Goal: Use online tool/utility: Utilize a website feature to perform a specific function

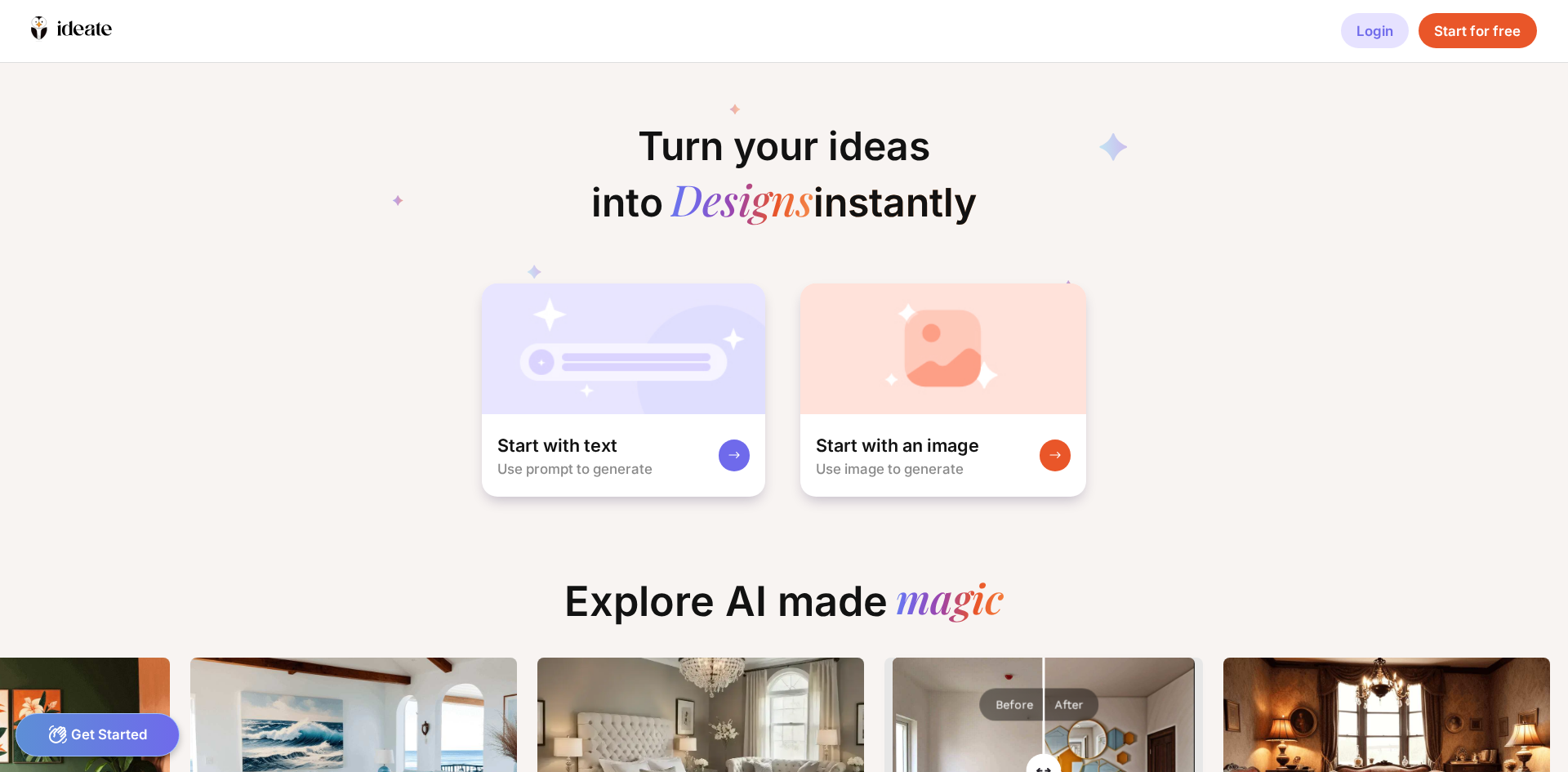
click at [1364, 33] on div "Login" at bounding box center [1375, 30] width 68 height 35
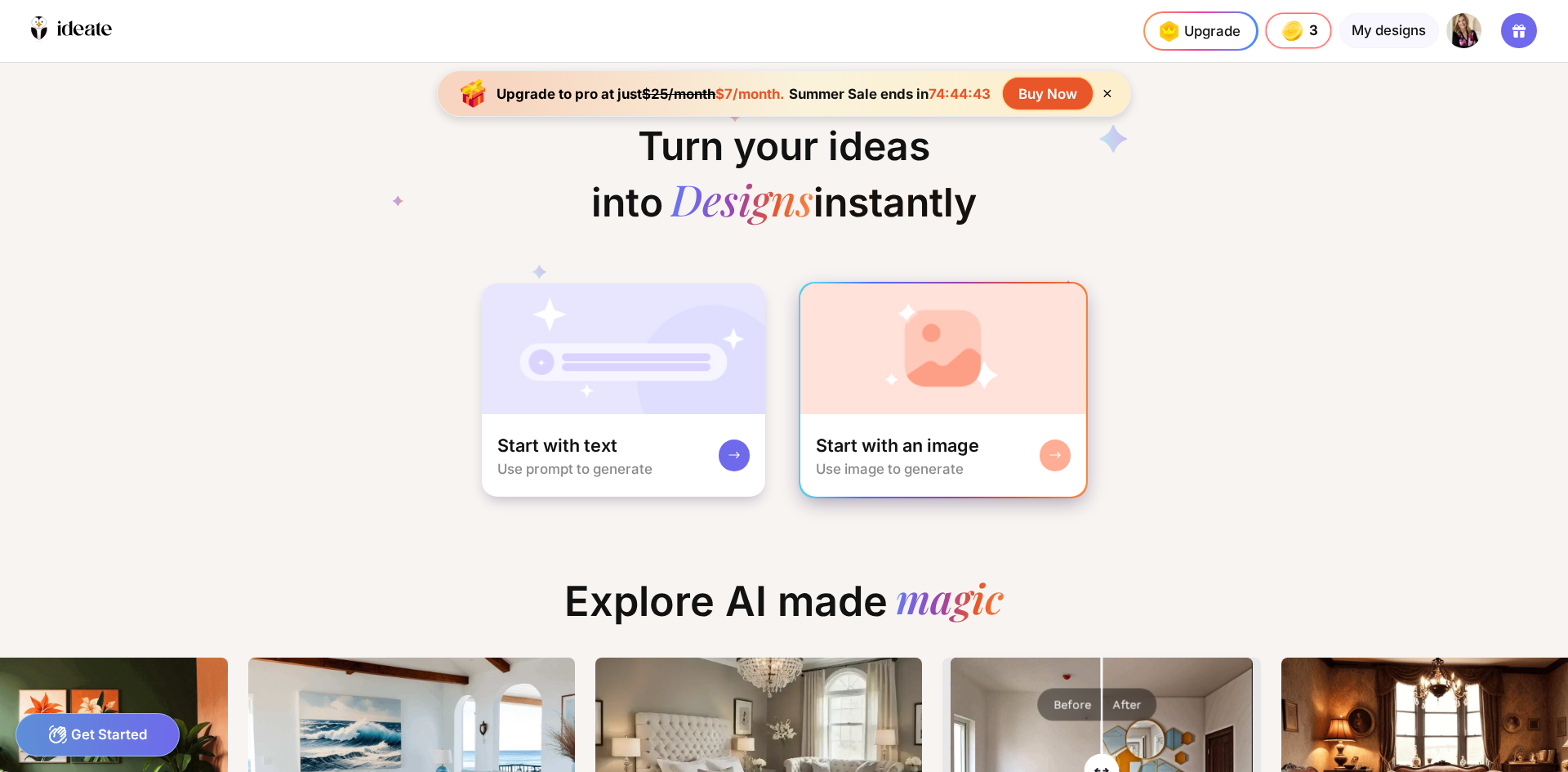
click at [959, 360] on img at bounding box center [943, 348] width 287 height 131
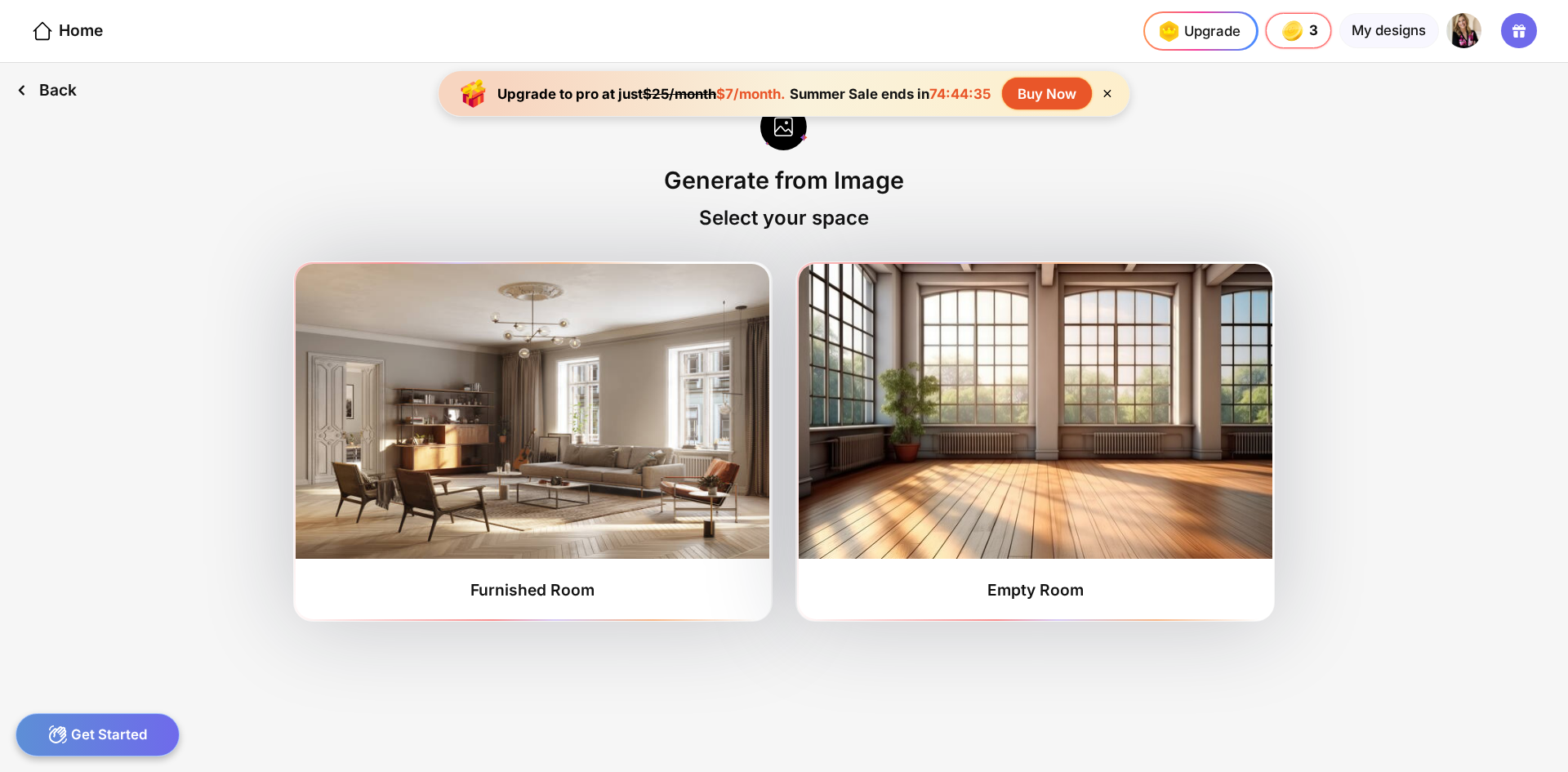
click at [25, 88] on icon at bounding box center [21, 89] width 24 height 24
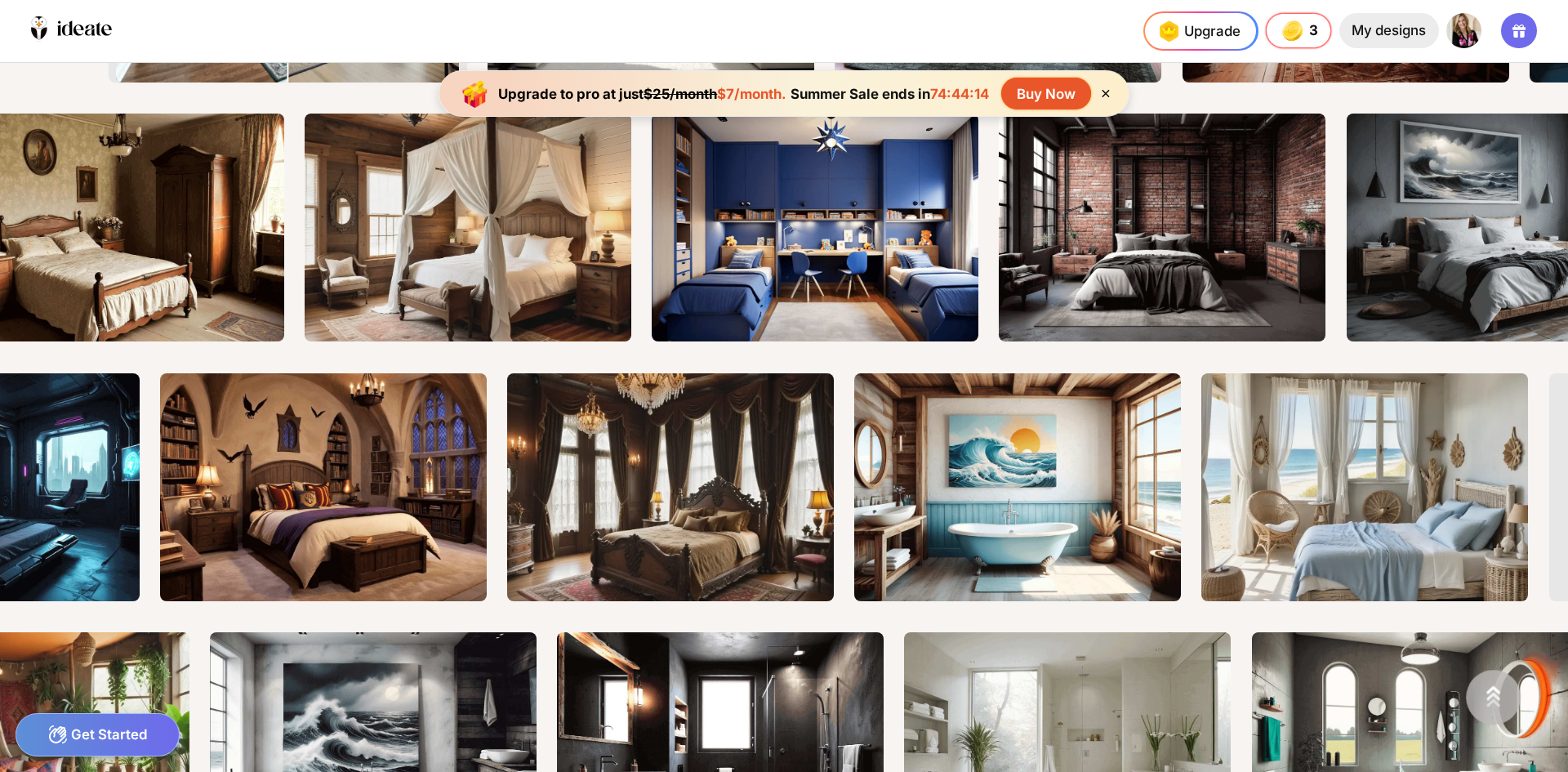
click at [1399, 28] on div "My designs" at bounding box center [1389, 30] width 100 height 35
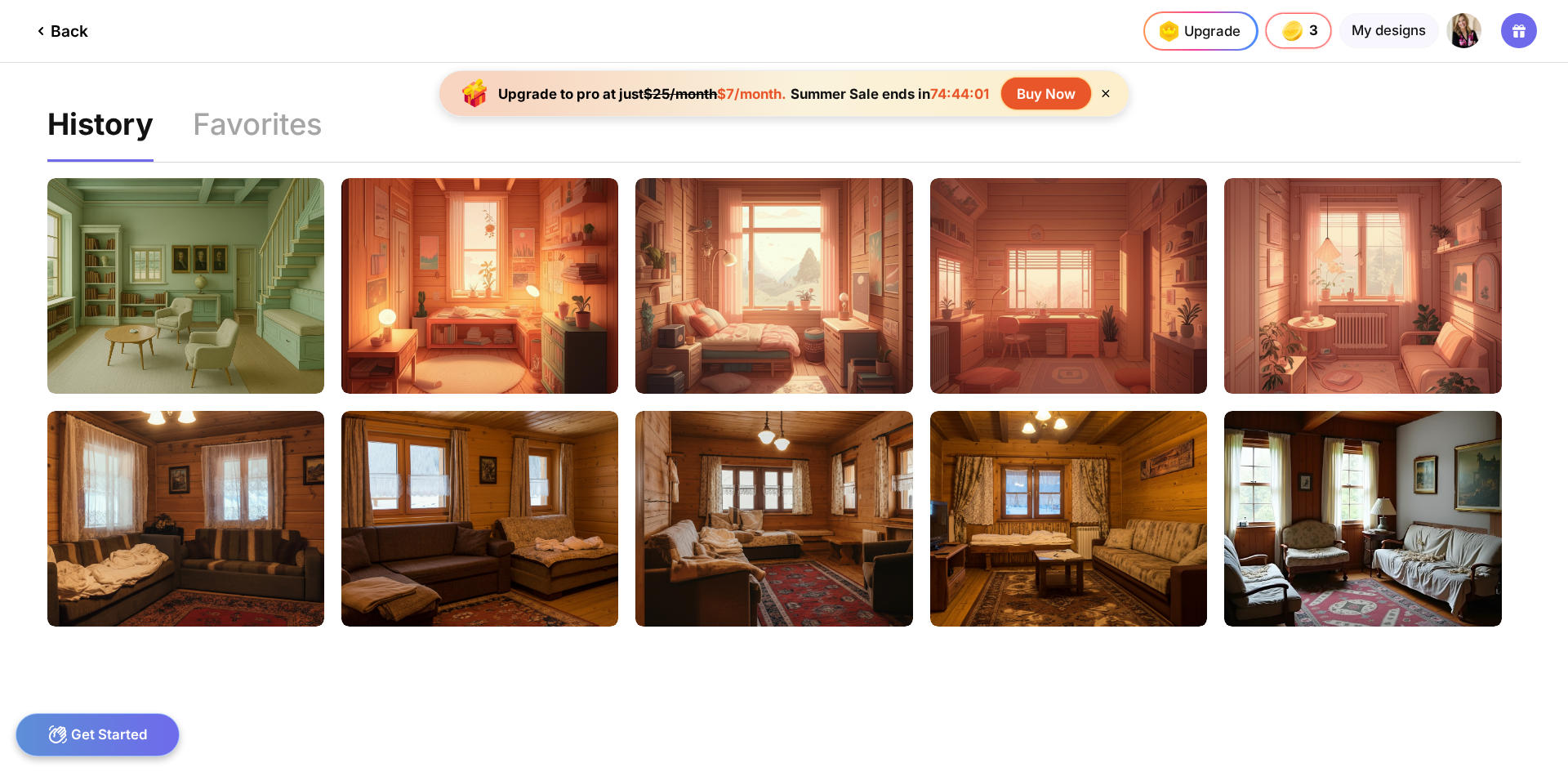
click at [72, 28] on div "Back" at bounding box center [59, 31] width 57 height 20
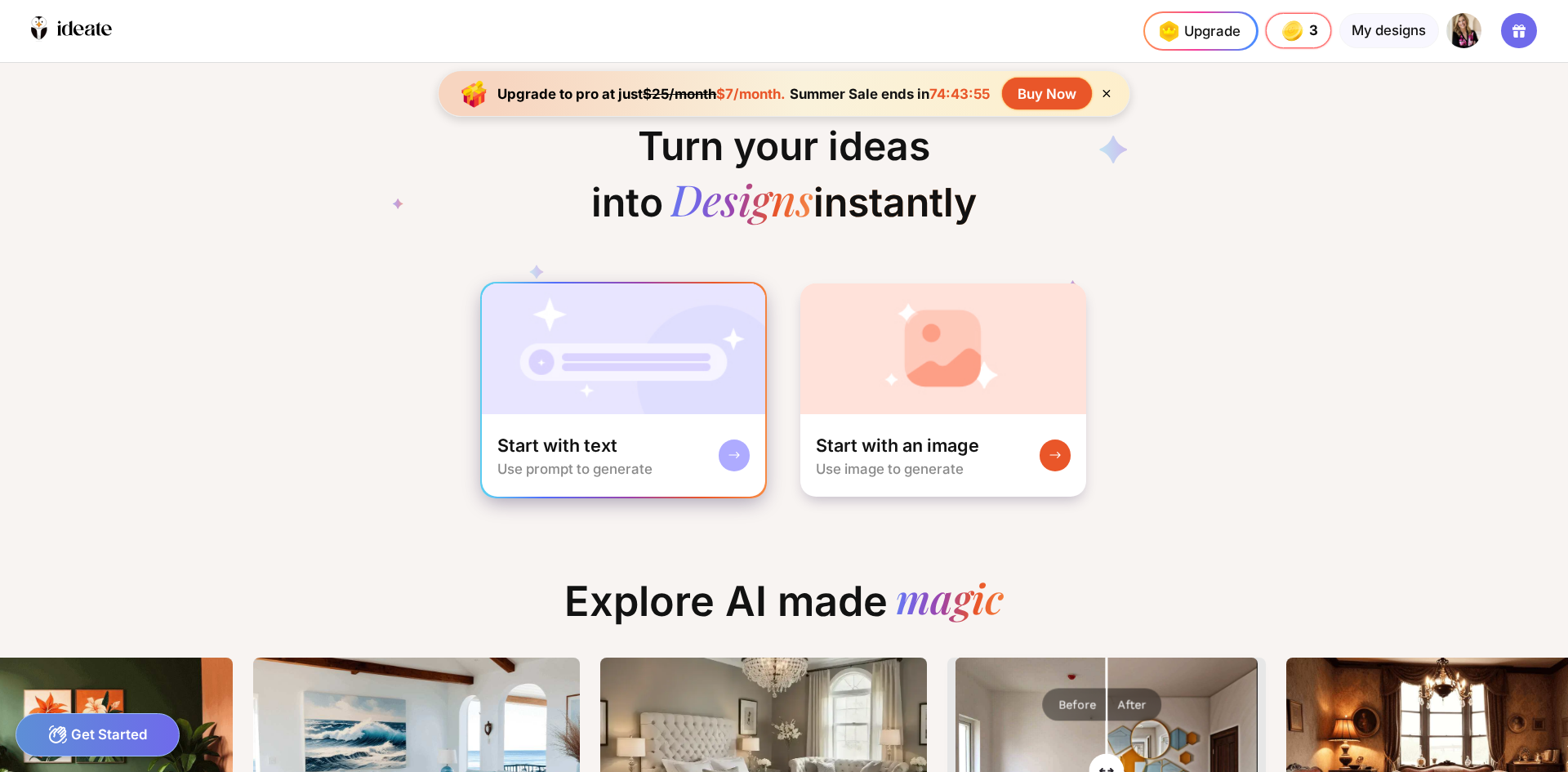
click at [602, 365] on img at bounding box center [624, 348] width 284 height 131
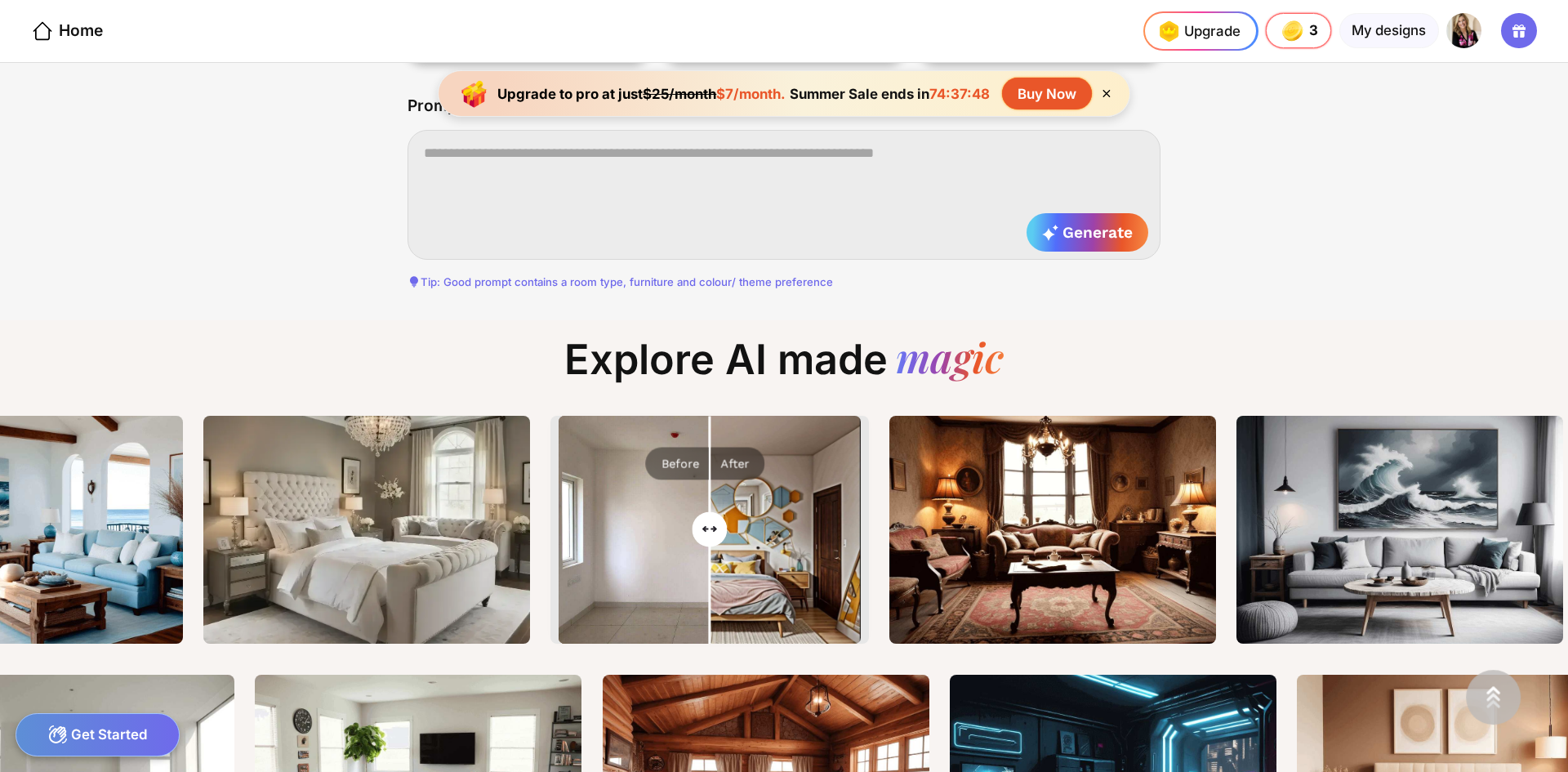
scroll to position [0, 601]
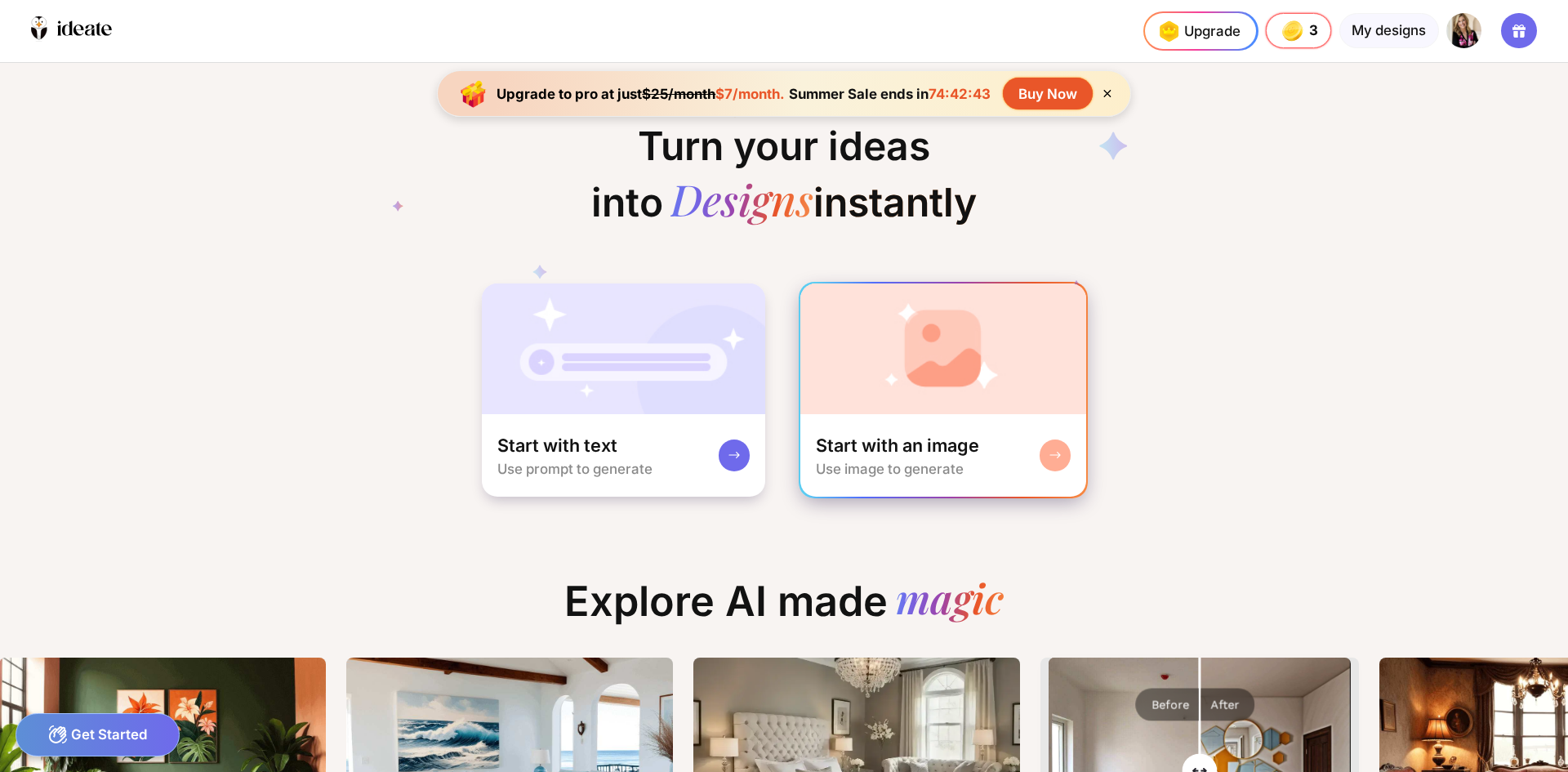
click at [968, 366] on img at bounding box center [943, 348] width 287 height 131
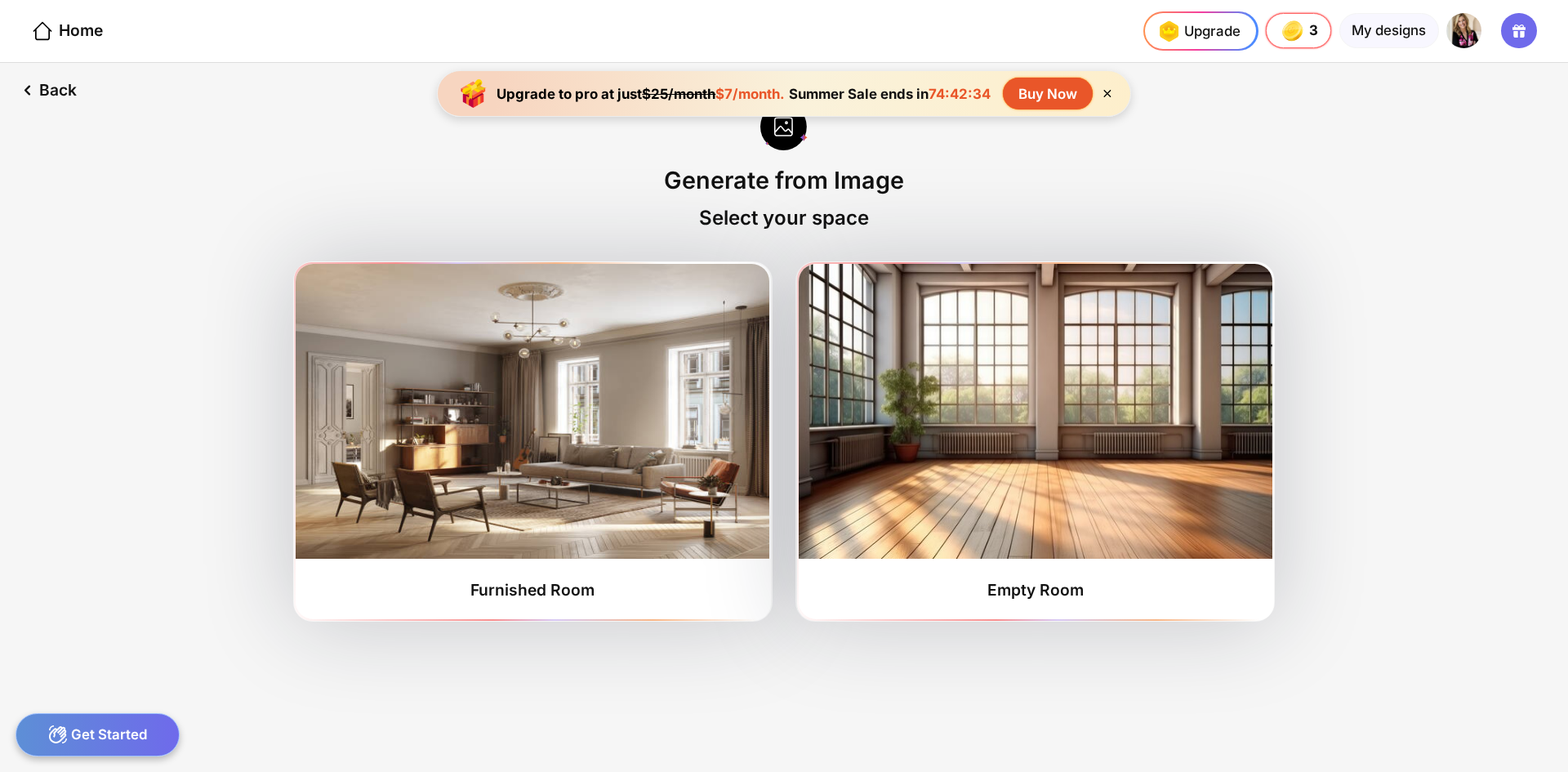
click at [76, 731] on div "Get Started" at bounding box center [97, 735] width 164 height 43
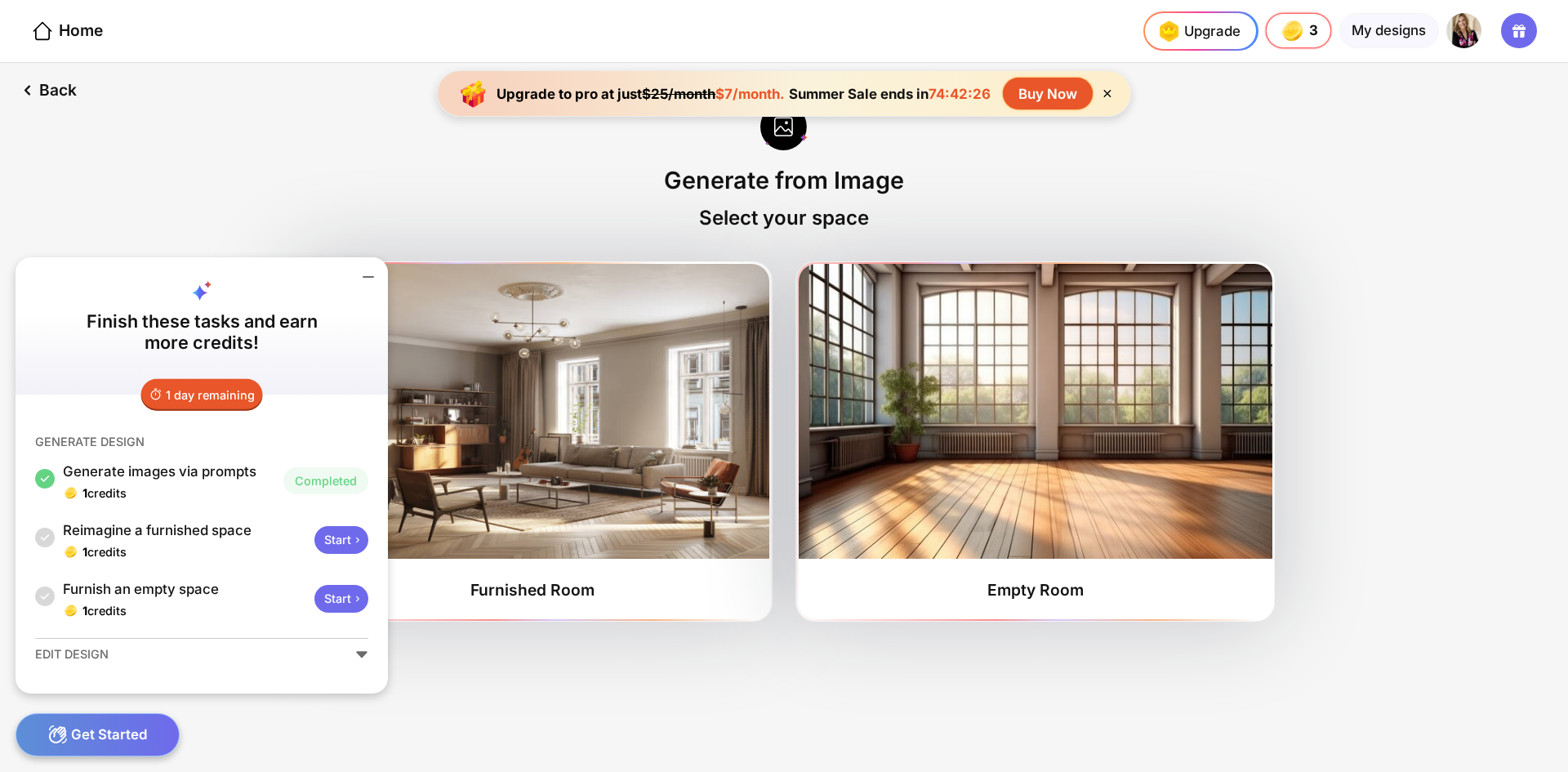
click at [362, 655] on icon at bounding box center [360, 654] width 10 height 7
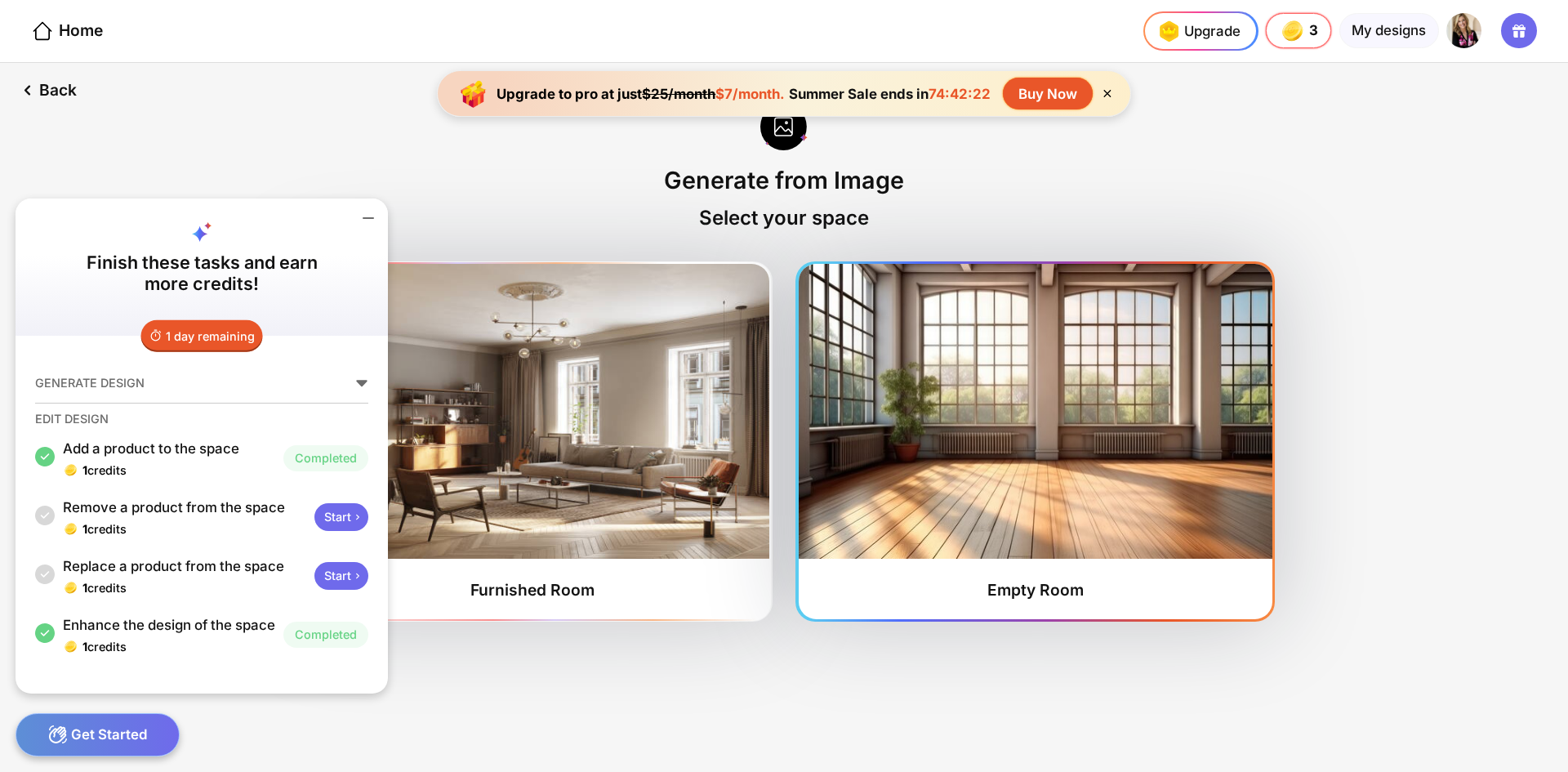
click at [1000, 442] on img at bounding box center [1035, 410] width 473 height 295
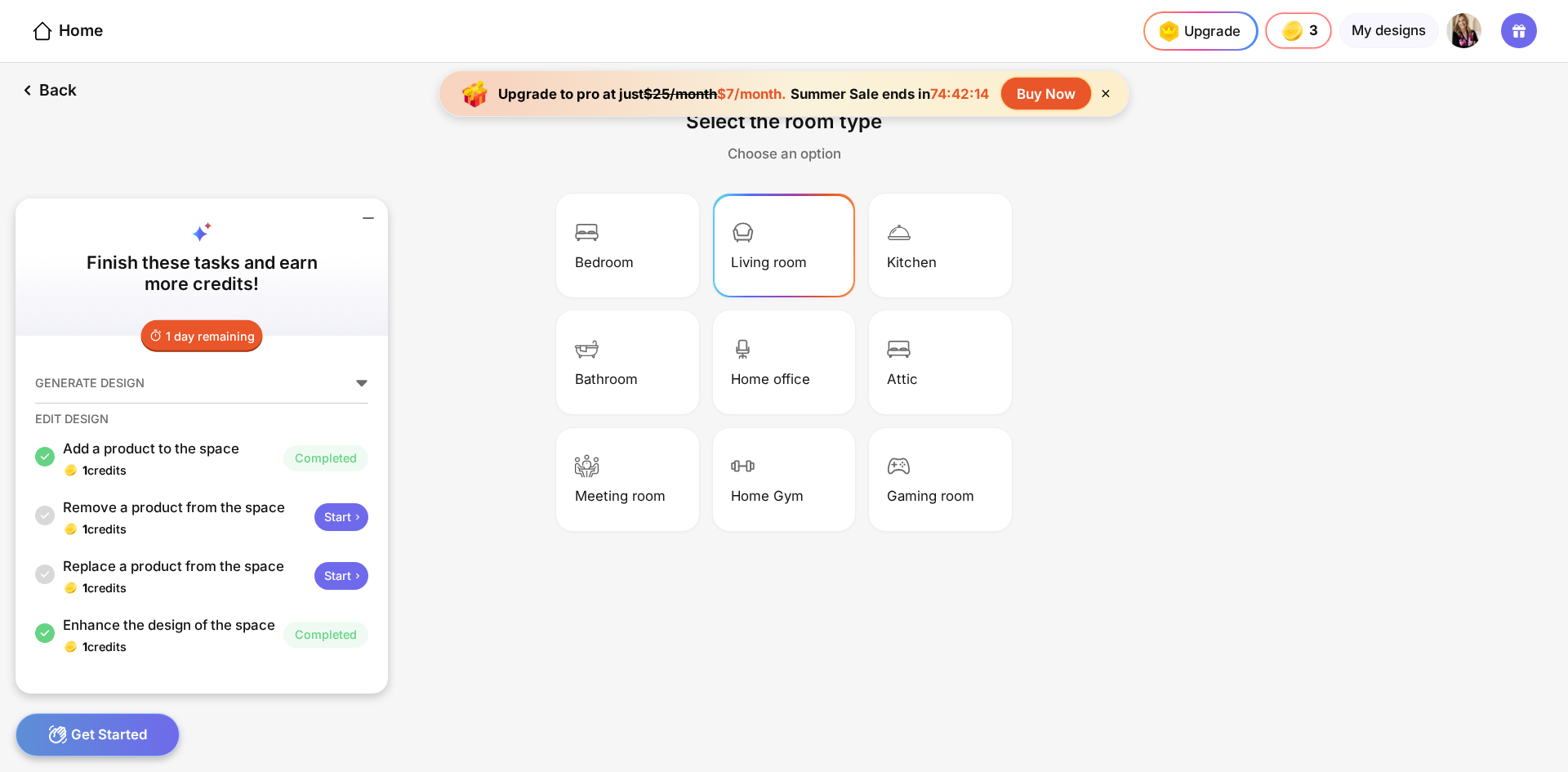
click at [758, 245] on div "Living room" at bounding box center [784, 246] width 137 height 98
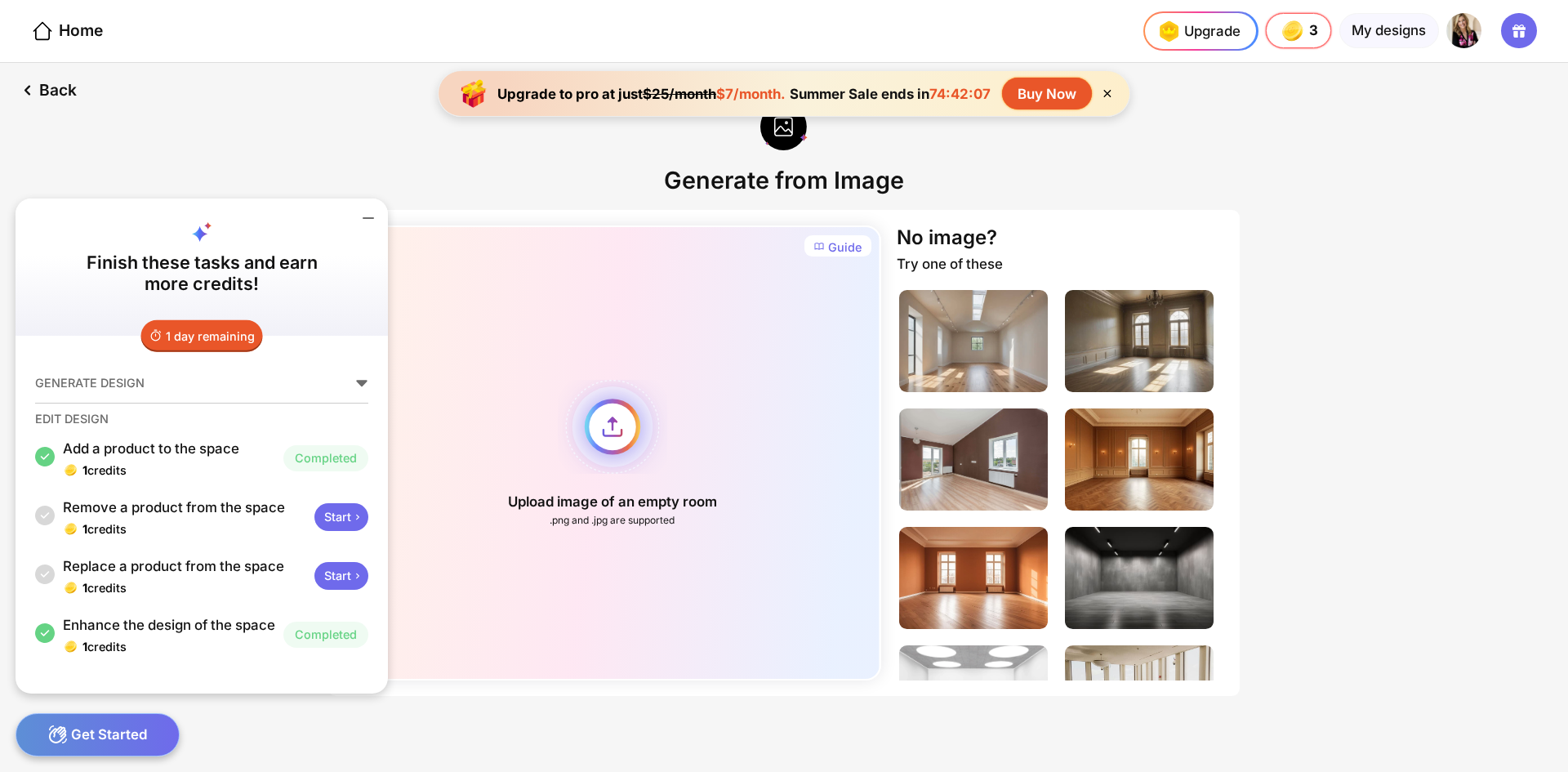
click at [609, 438] on div "Upload image of an empty room .png and .jpg are supported" at bounding box center [612, 453] width 536 height 455
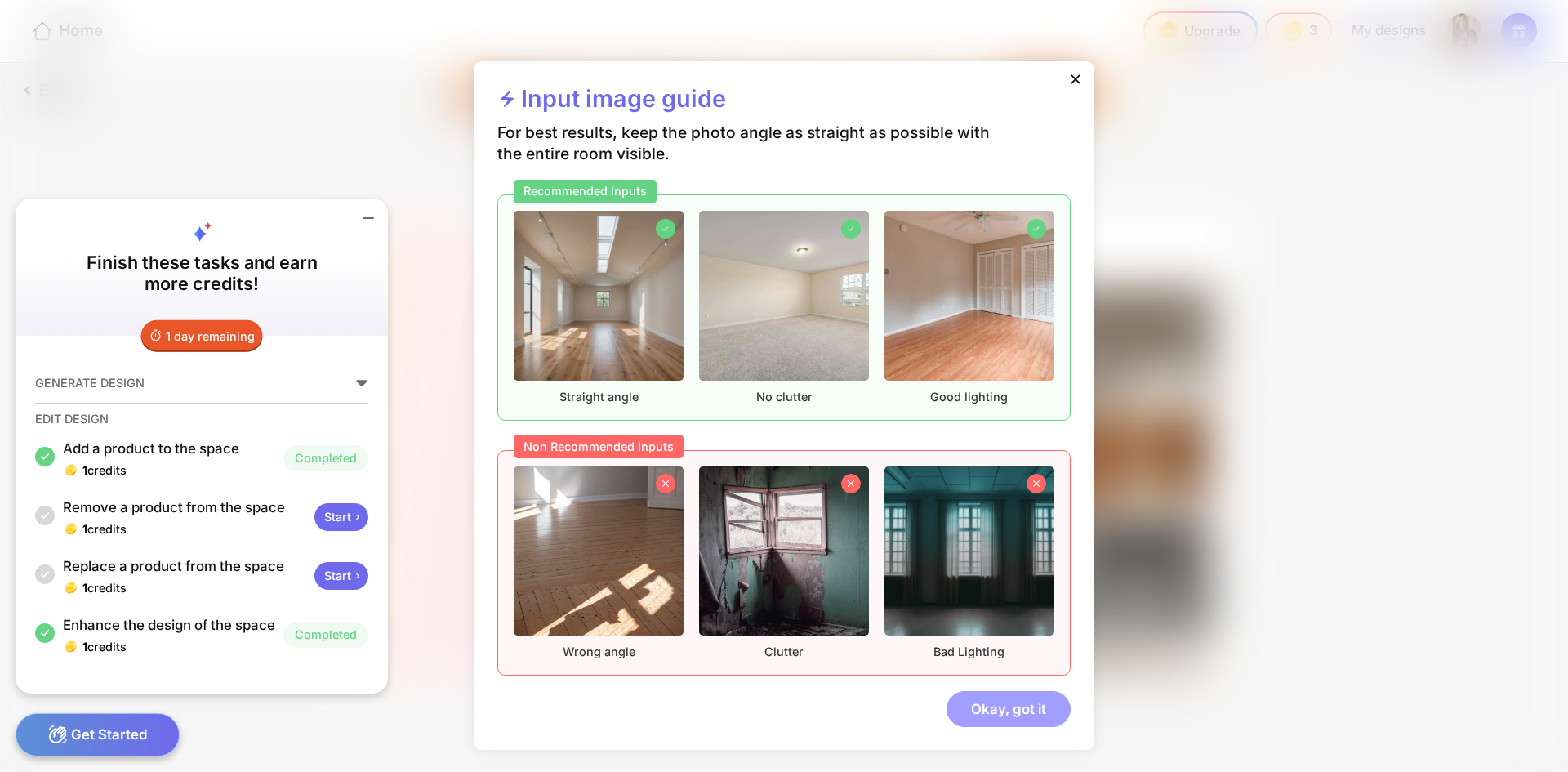
click at [1000, 714] on div "Okay, got it" at bounding box center [1009, 708] width 124 height 35
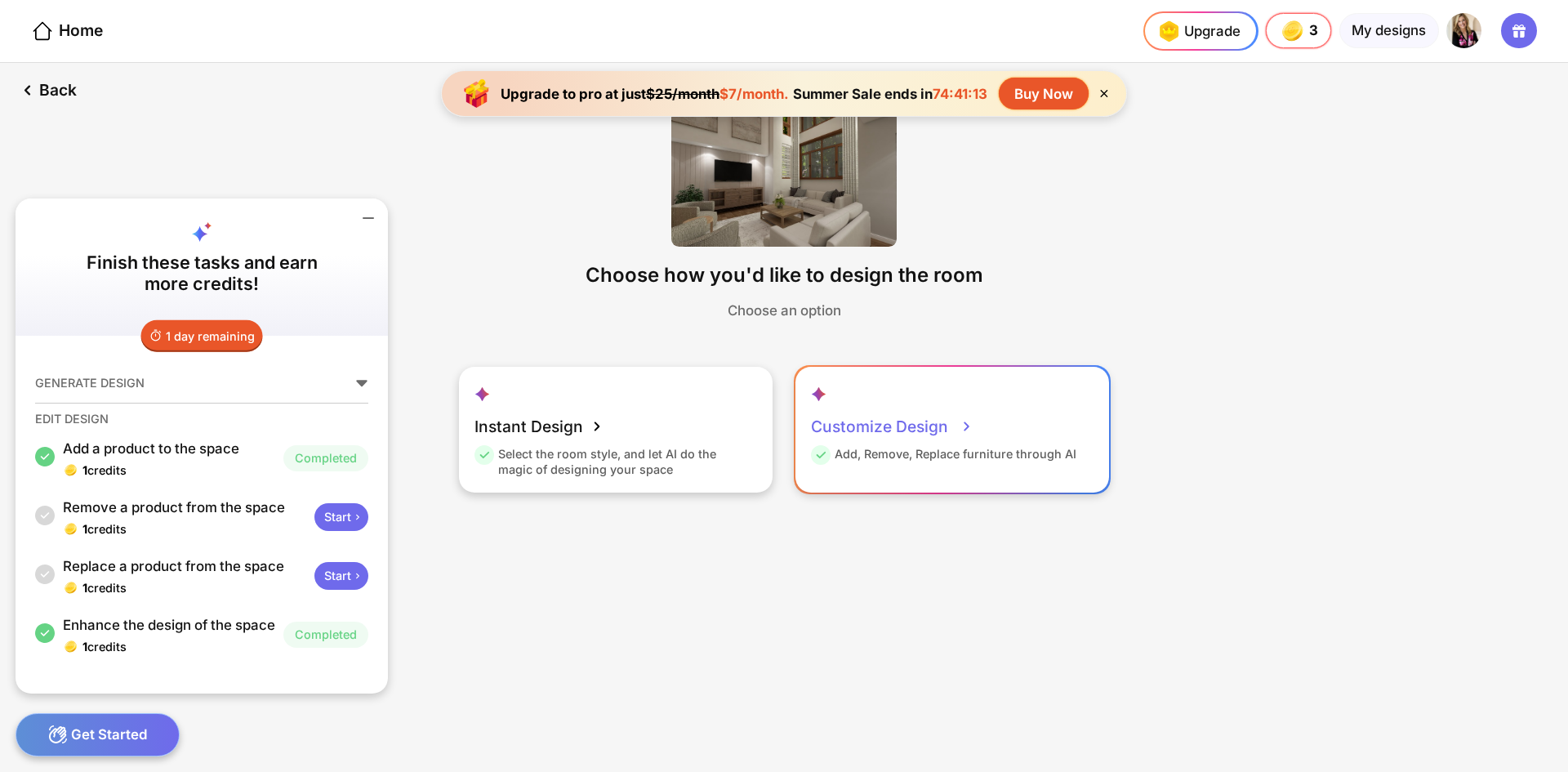
click at [900, 426] on div "Customize Design" at bounding box center [892, 426] width 163 height 40
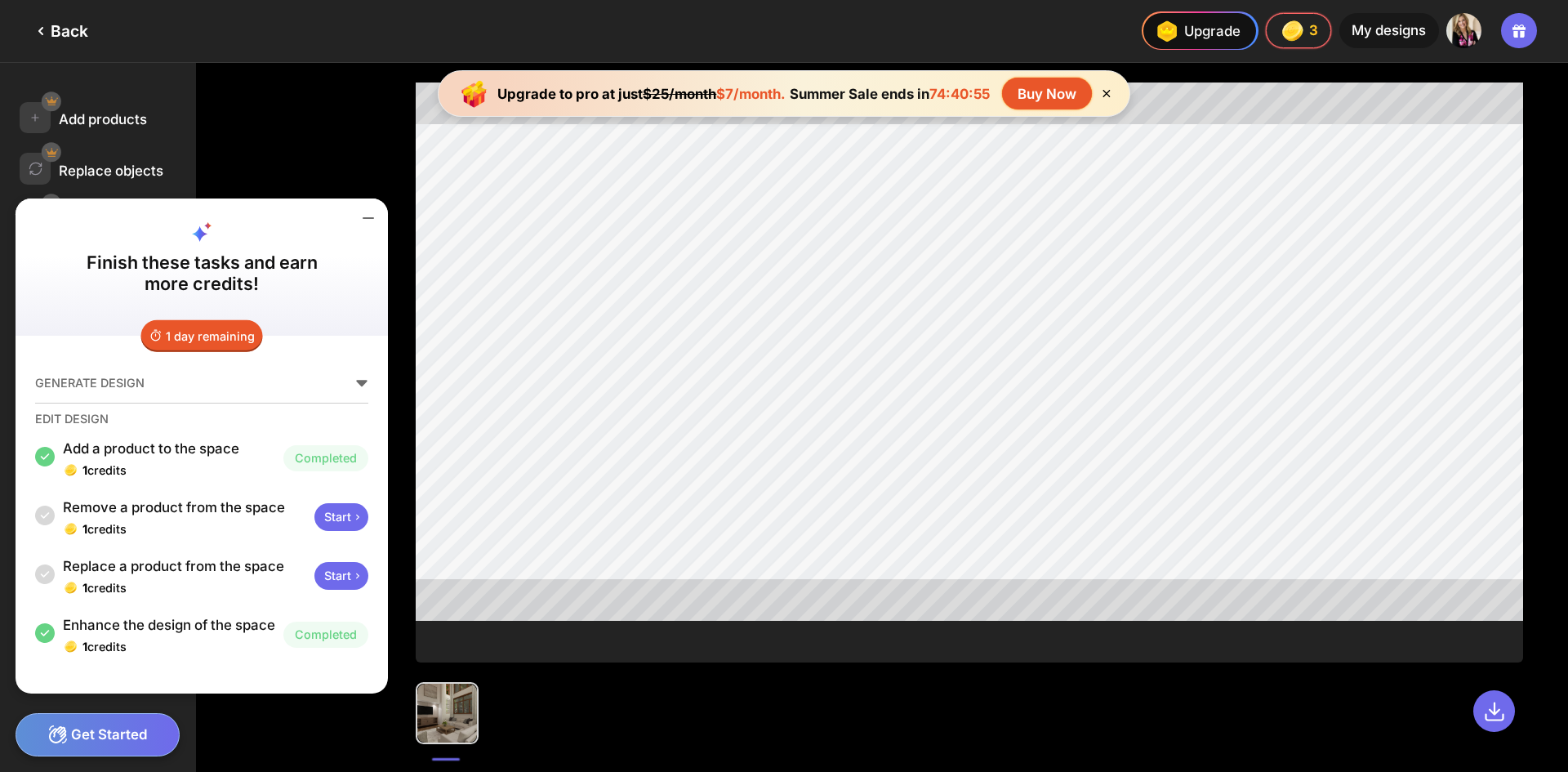
click at [430, 720] on div at bounding box center [446, 713] width 59 height 59
click at [368, 208] on icon at bounding box center [368, 217] width 20 height 20
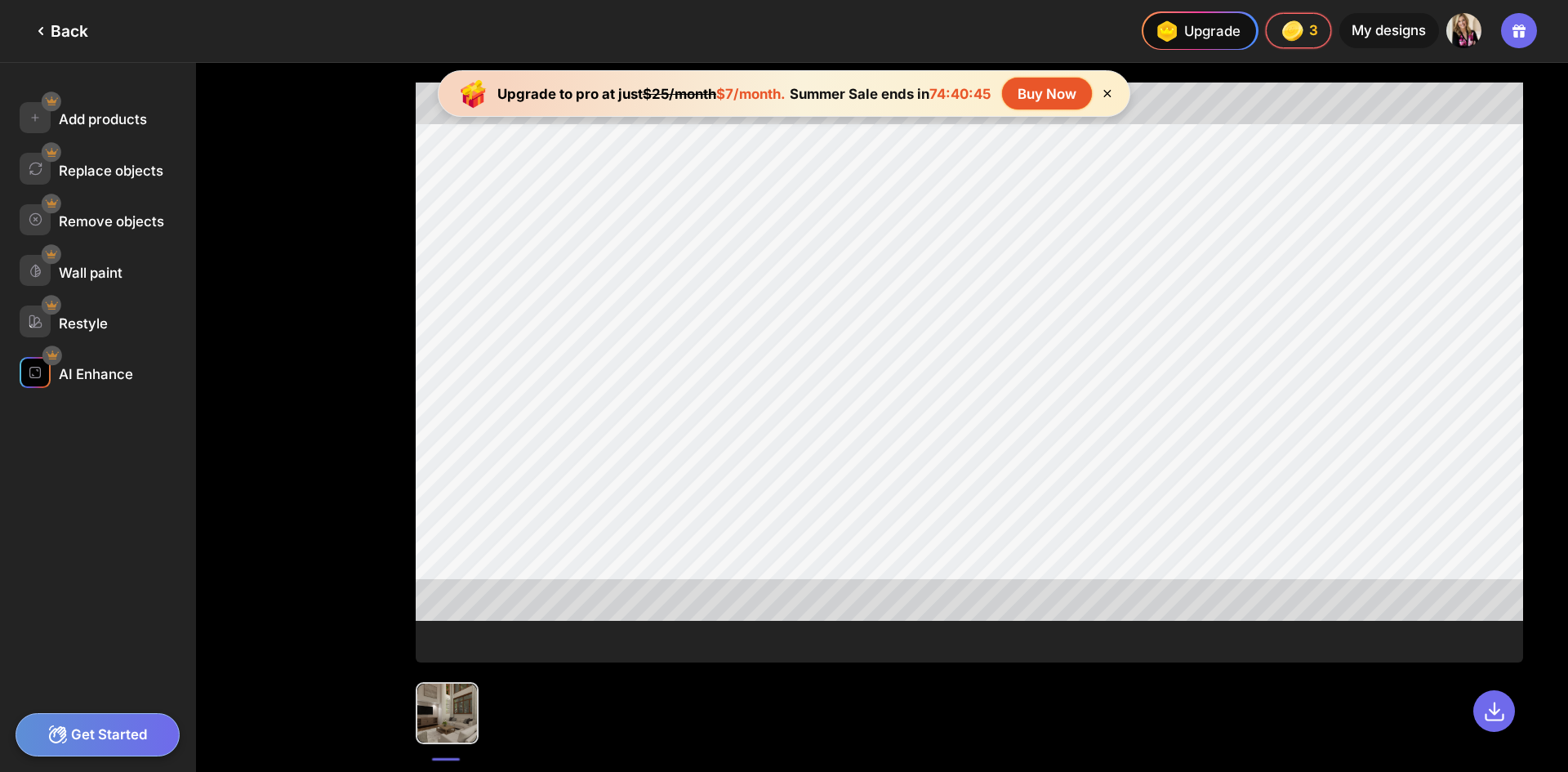
click at [80, 374] on div "AI Enhance" at bounding box center [95, 374] width 74 height 16
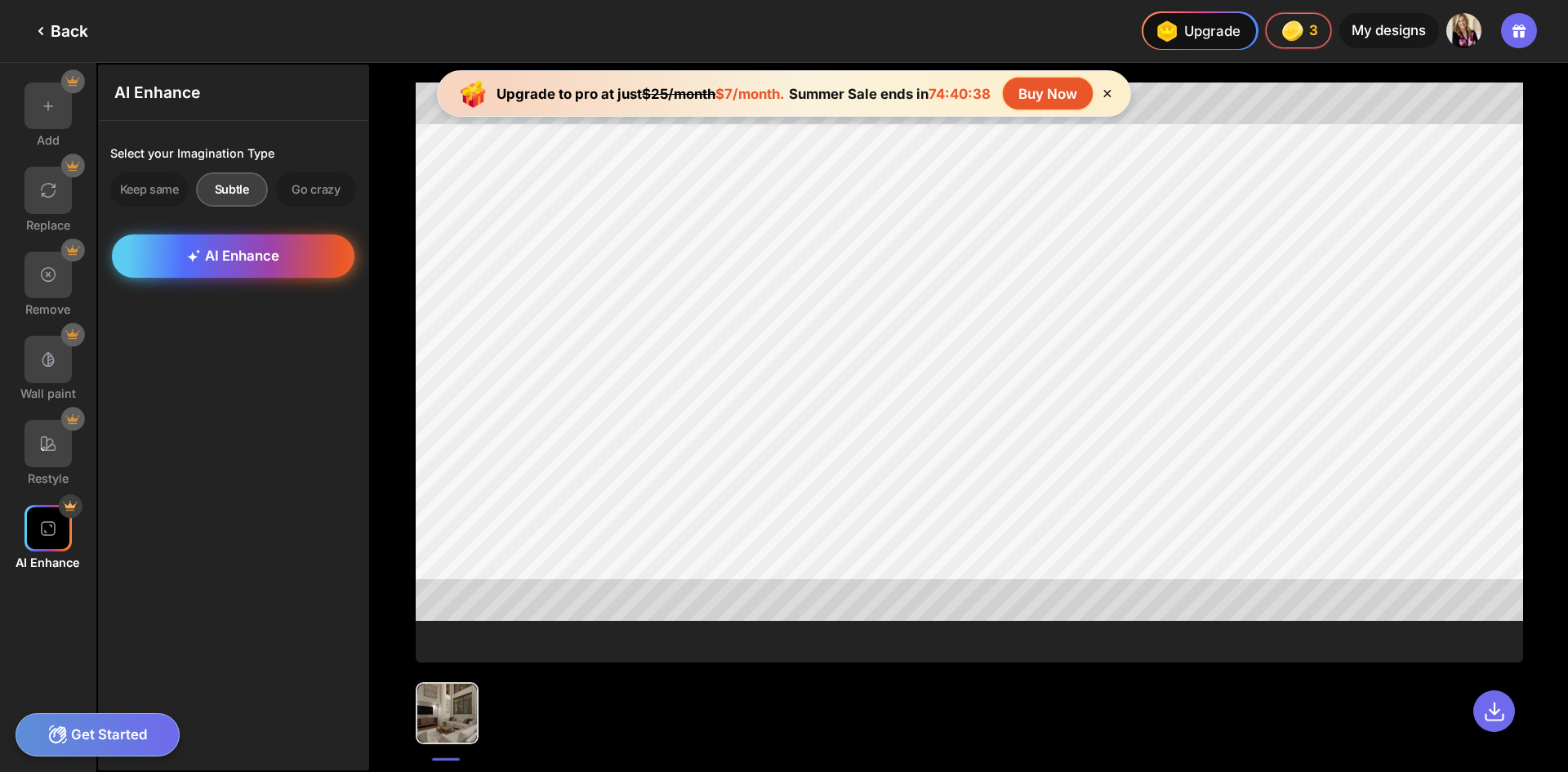
click at [207, 249] on span "AI Enhance" at bounding box center [233, 255] width 92 height 16
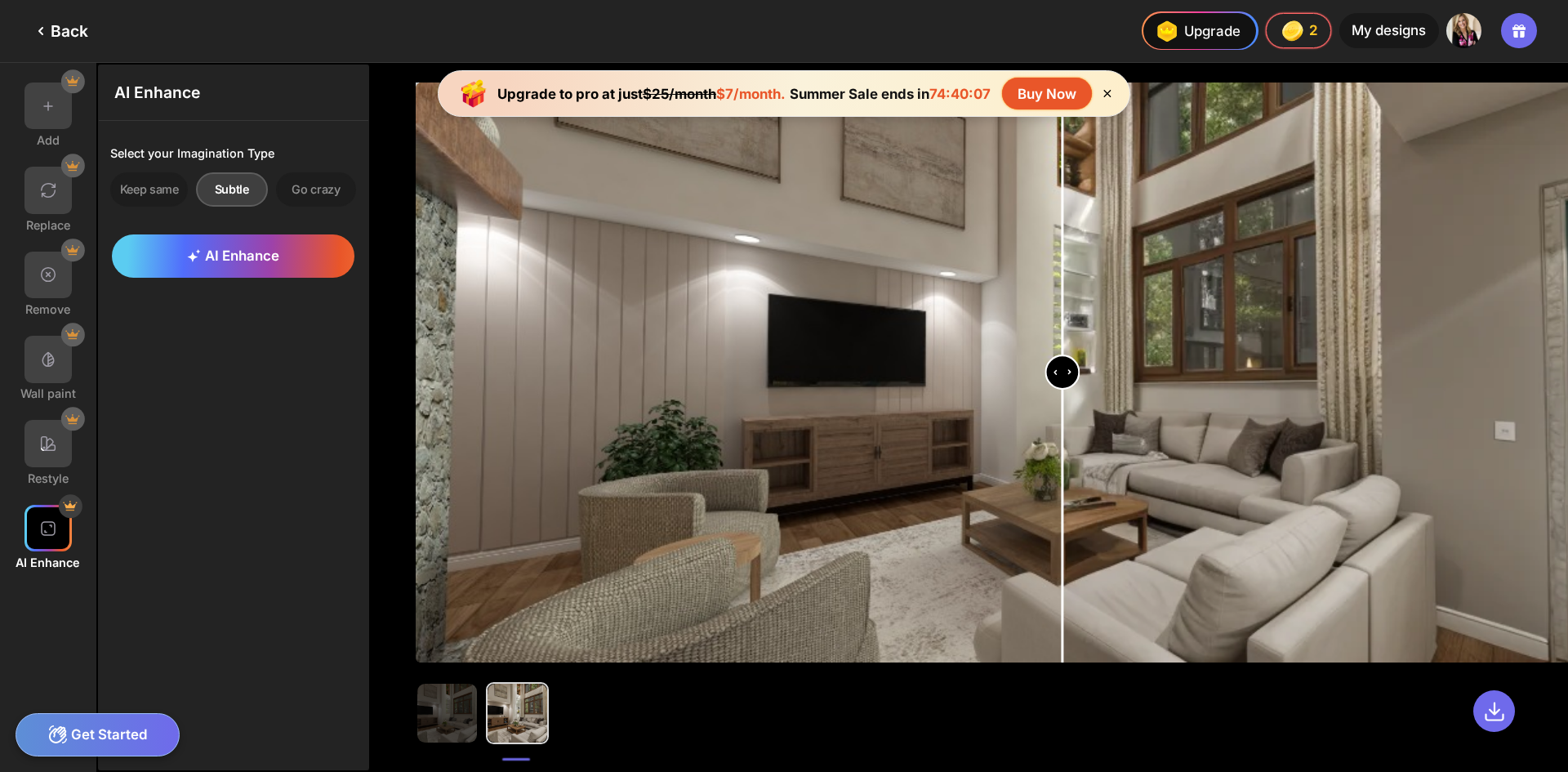
click at [1063, 381] on input "range" at bounding box center [1066, 374] width 1299 height 580
click at [1071, 382] on input "range" at bounding box center [1066, 374] width 1299 height 580
click at [1082, 378] on input "range" at bounding box center [1066, 374] width 1299 height 580
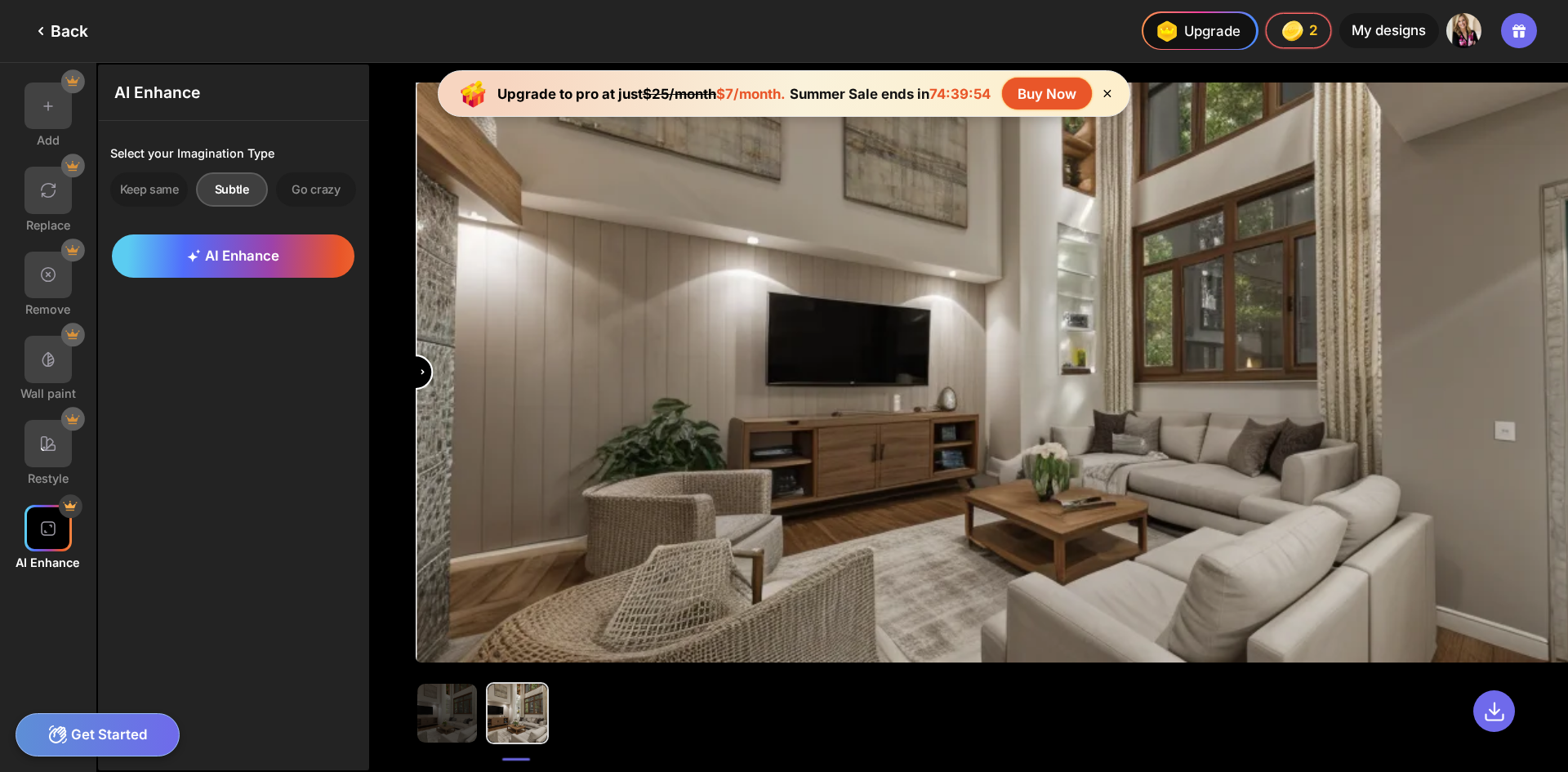
drag, startPoint x: 1082, startPoint y: 378, endPoint x: 408, endPoint y: 393, distance: 674.2
type input "*"
click at [417, 393] on input "range" at bounding box center [1066, 374] width 1299 height 580
click at [1487, 708] on icon at bounding box center [1495, 712] width 23 height 23
click at [318, 191] on div "Go crazy" at bounding box center [315, 189] width 80 height 34
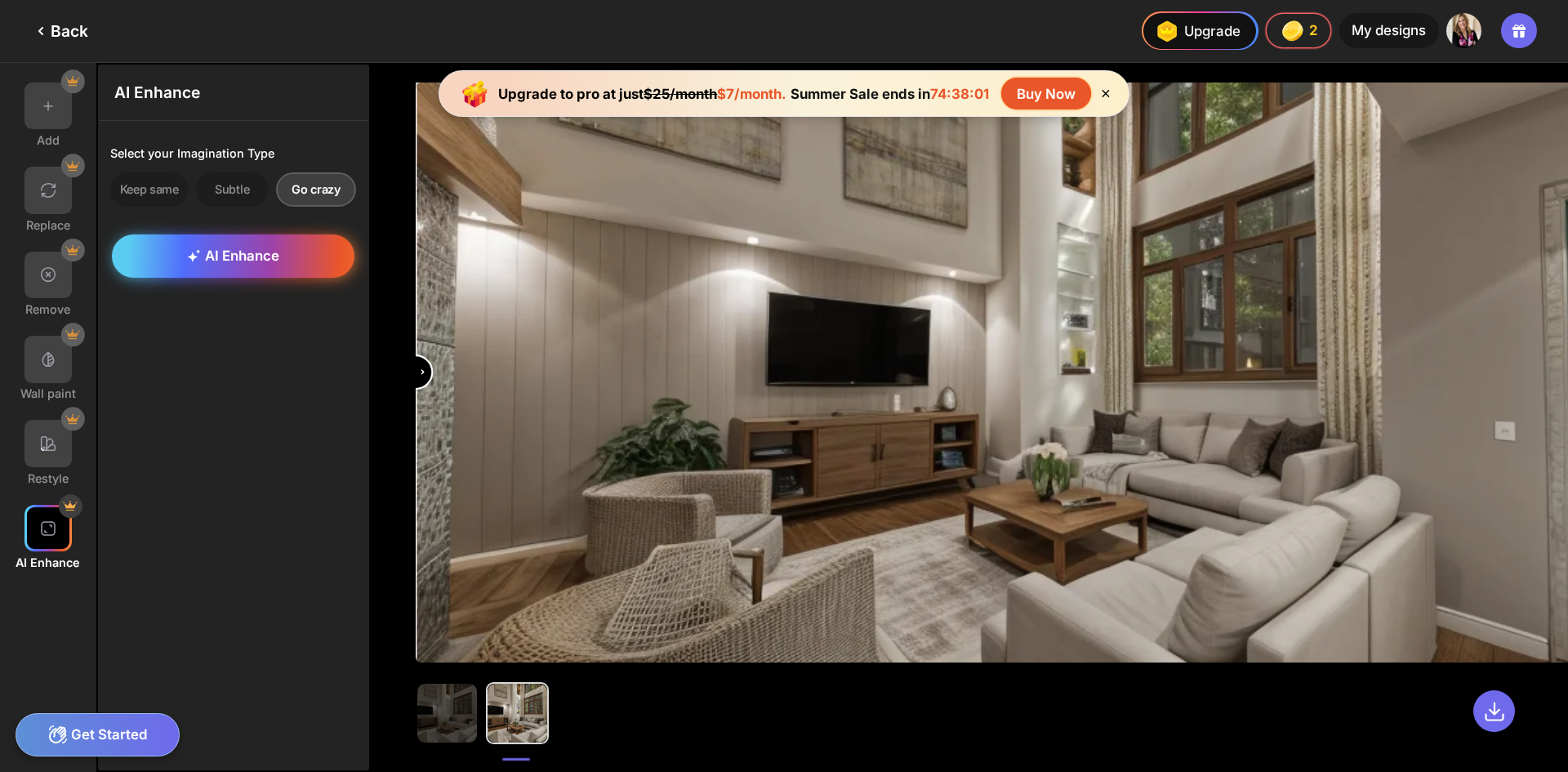
click at [275, 261] on span "AI Enhance" at bounding box center [233, 255] width 92 height 16
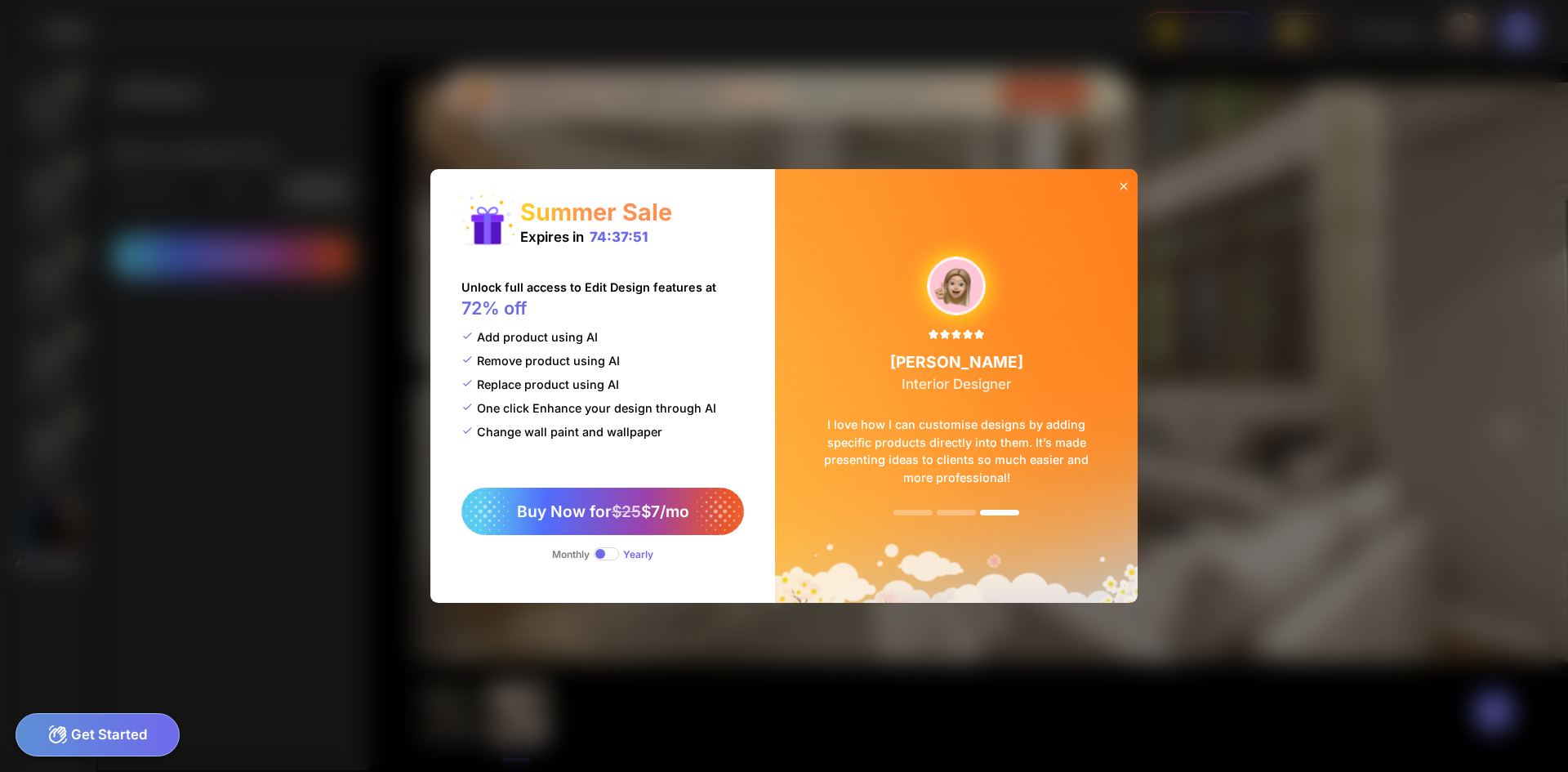
click at [612, 556] on span at bounding box center [606, 554] width 25 height 13
click at [599, 554] on span at bounding box center [606, 554] width 25 height 13
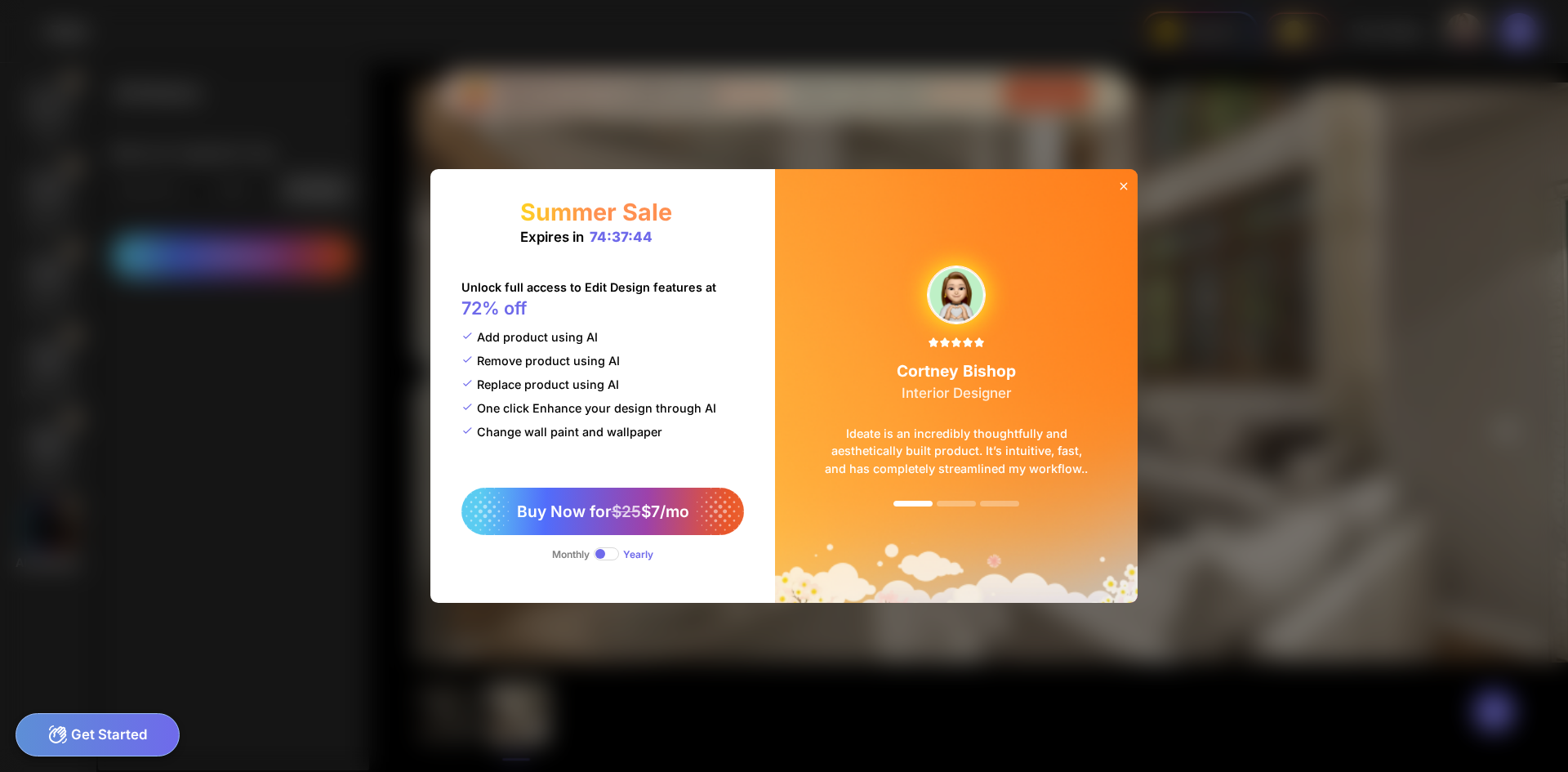
click at [1125, 180] on icon at bounding box center [1124, 186] width 13 height 13
